Goal: Task Accomplishment & Management: Use online tool/utility

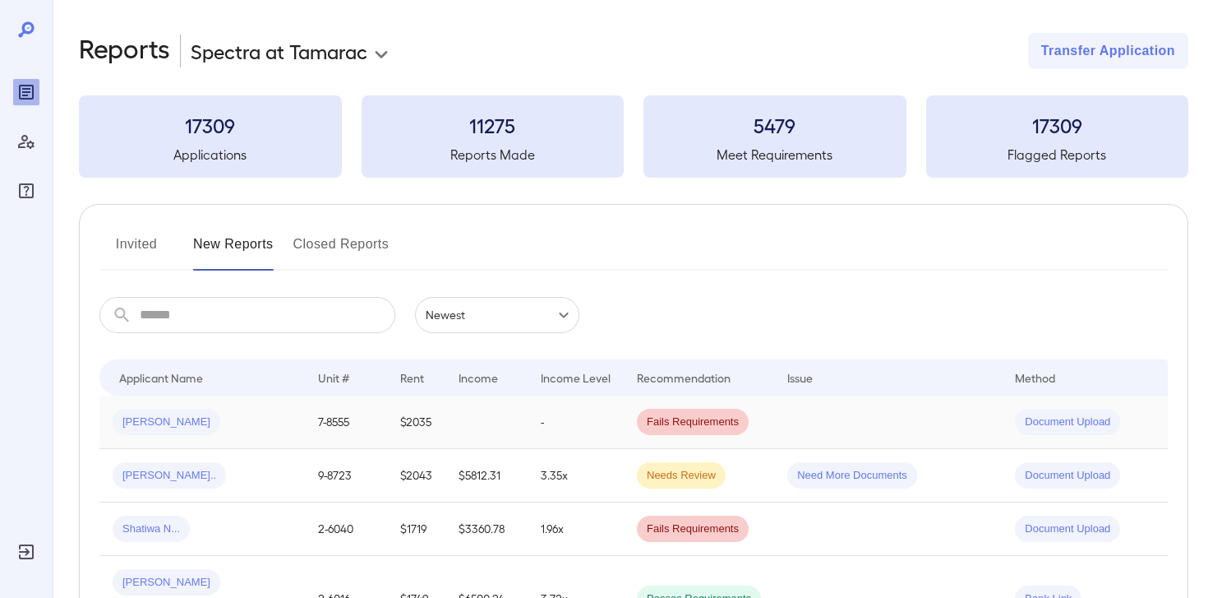
click at [179, 424] on div "[PERSON_NAME]" at bounding box center [202, 422] width 179 height 26
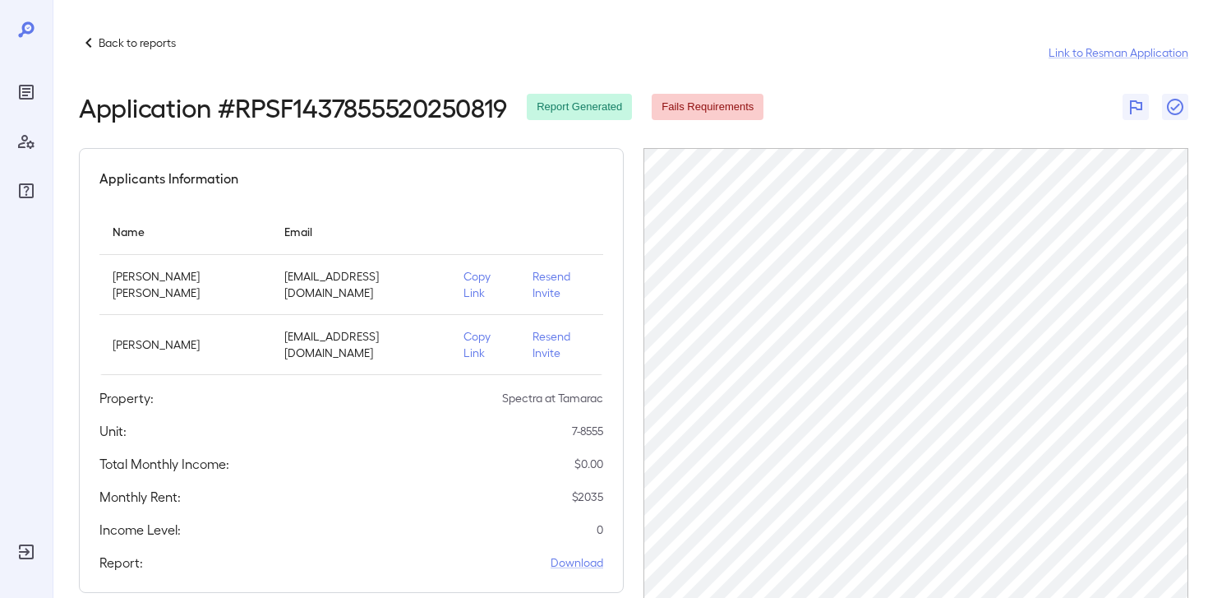
click at [169, 45] on p "Back to reports" at bounding box center [137, 43] width 77 height 16
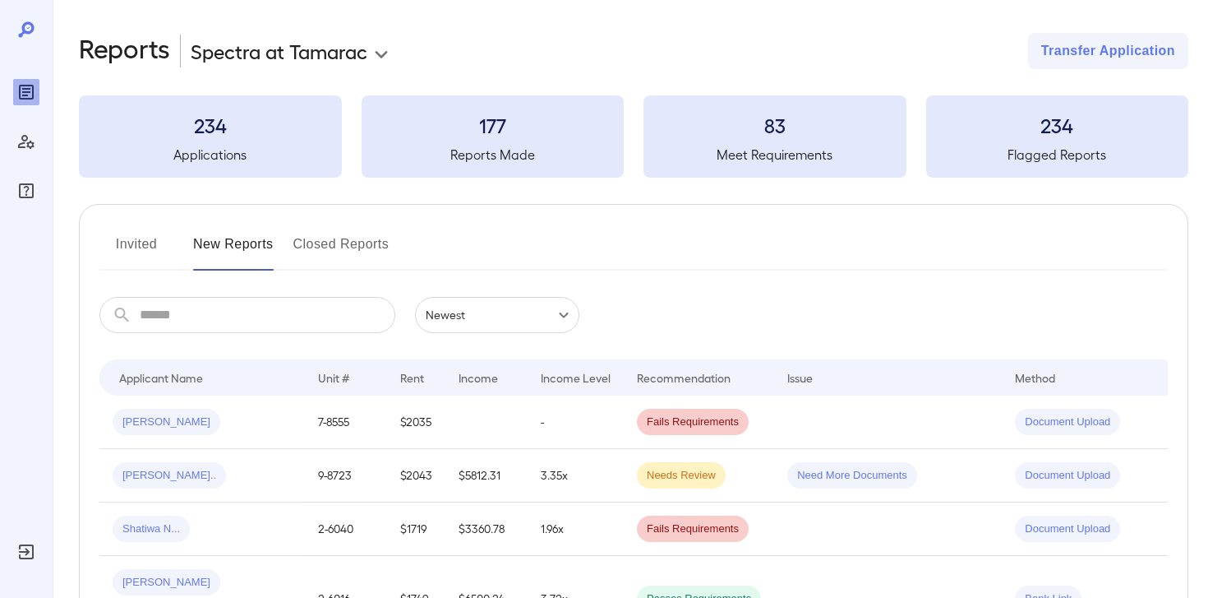
click at [148, 243] on button "Invited" at bounding box center [136, 250] width 74 height 39
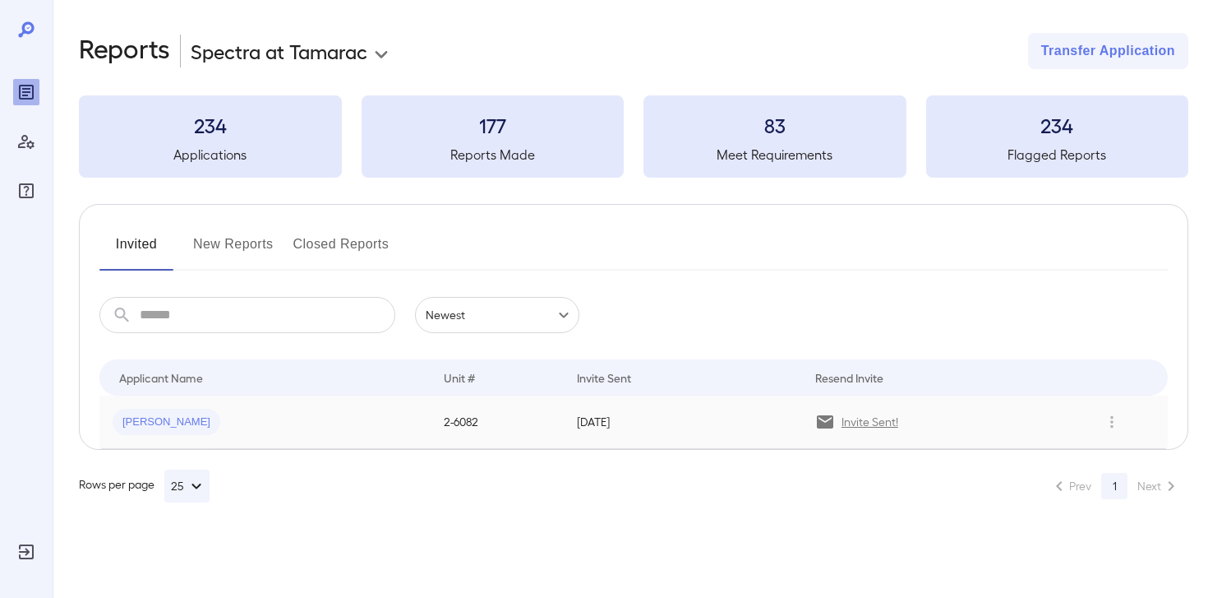
click at [171, 419] on span "[PERSON_NAME]" at bounding box center [167, 422] width 108 height 16
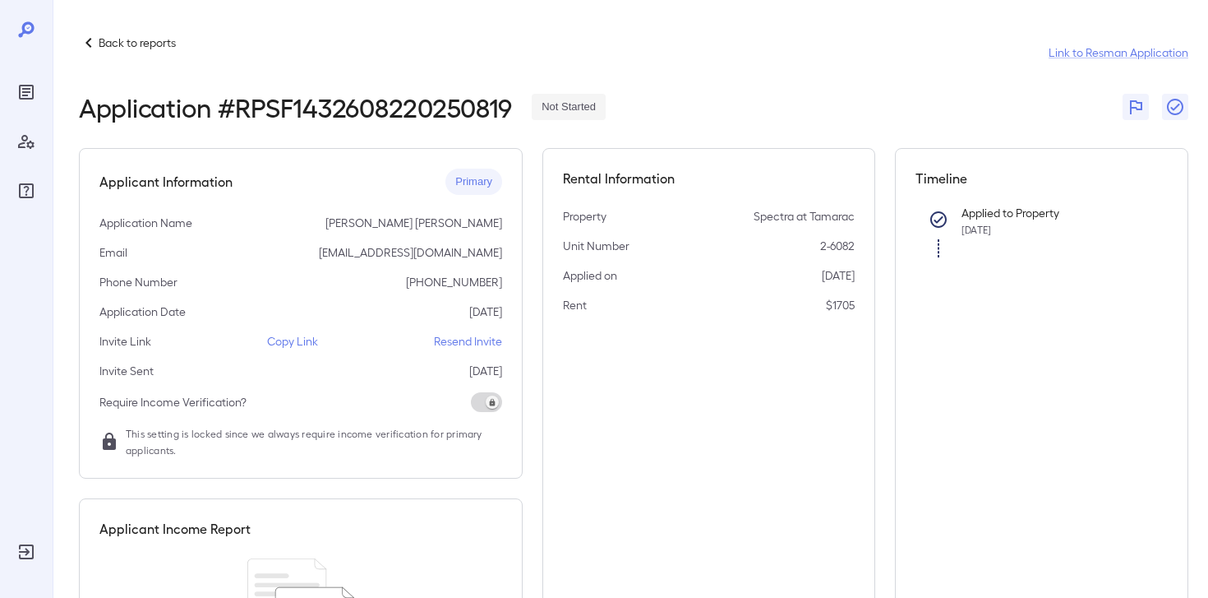
click at [302, 339] on p "Copy Link" at bounding box center [292, 341] width 51 height 16
click at [298, 340] on p "Copy Link" at bounding box center [292, 341] width 51 height 16
click at [170, 51] on div "Back to reports" at bounding box center [127, 43] width 97 height 20
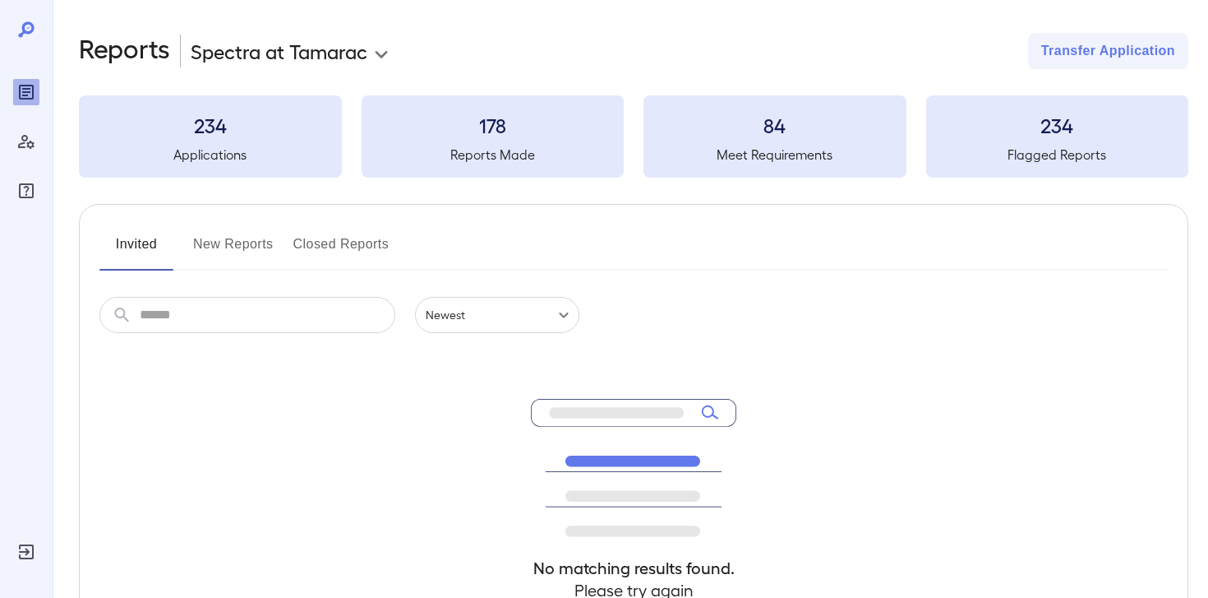
click at [252, 238] on button "New Reports" at bounding box center [233, 250] width 81 height 39
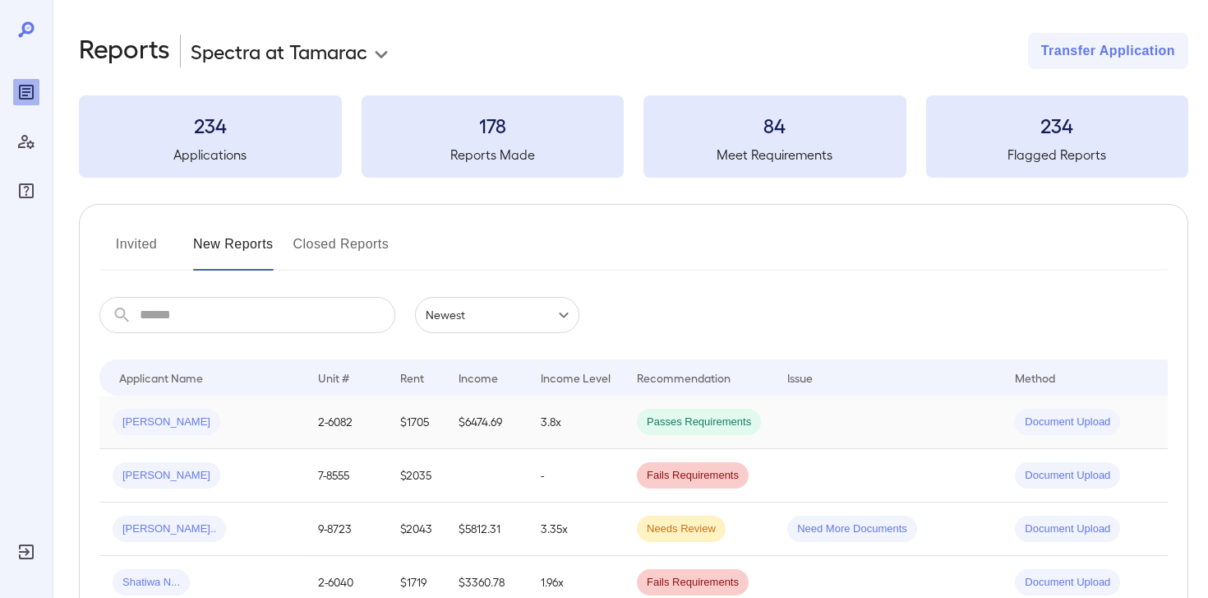
click at [256, 422] on div "[PERSON_NAME]" at bounding box center [202, 422] width 179 height 26
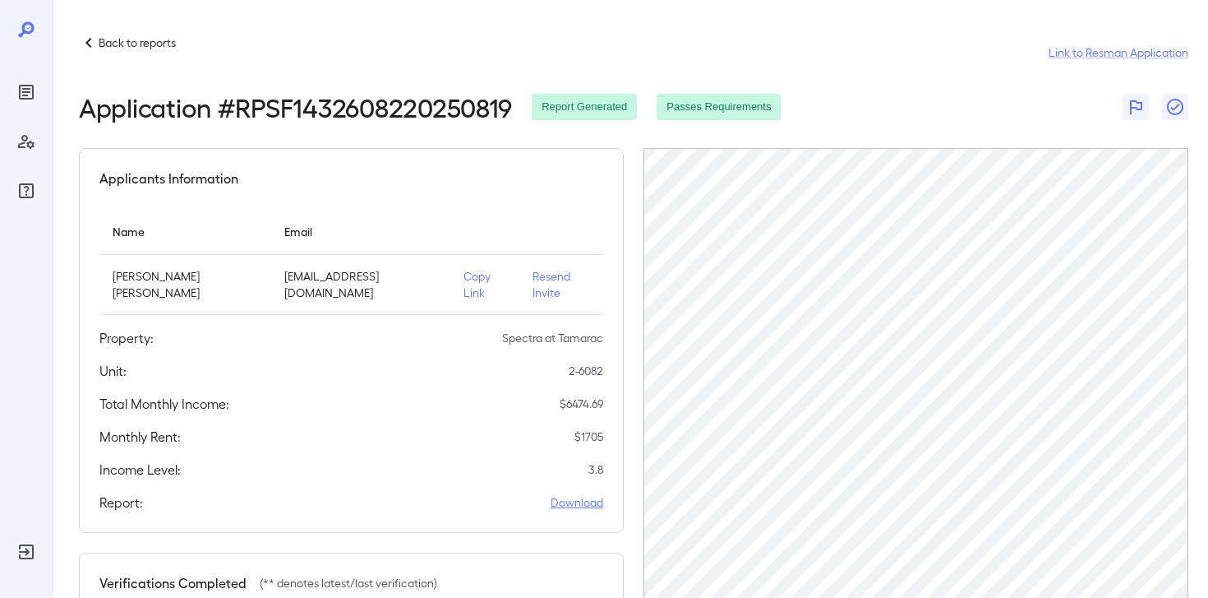
click at [591, 494] on link "Download" at bounding box center [577, 502] width 53 height 16
